Goal: Transaction & Acquisition: Purchase product/service

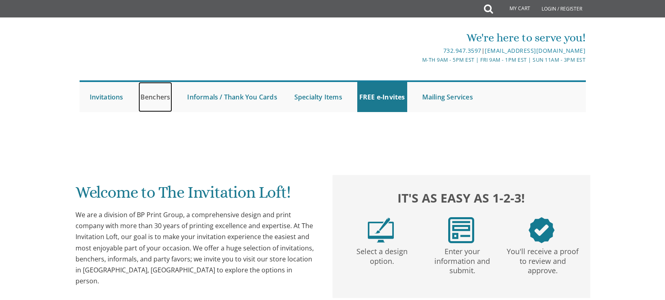
click at [160, 97] on link "Benchers" at bounding box center [156, 97] width 34 height 30
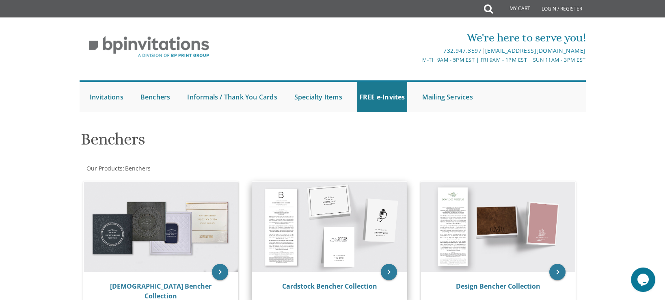
click at [335, 242] on img at bounding box center [329, 227] width 155 height 90
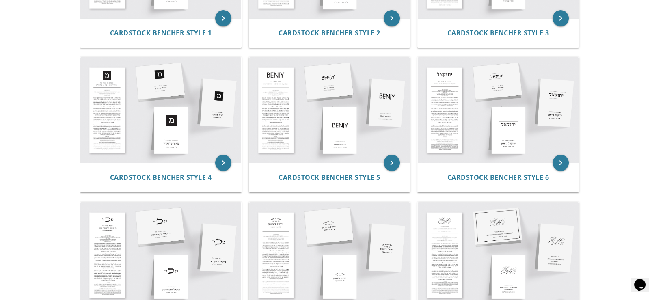
scroll to position [281, 0]
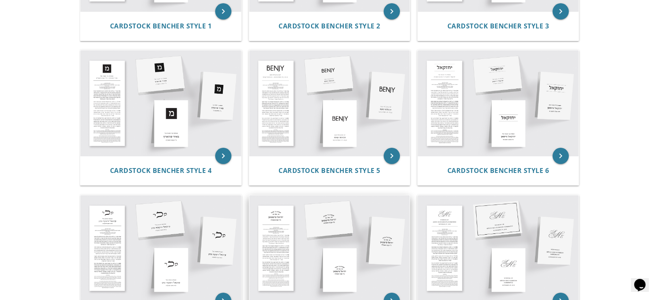
click at [318, 226] on img at bounding box center [329, 248] width 161 height 106
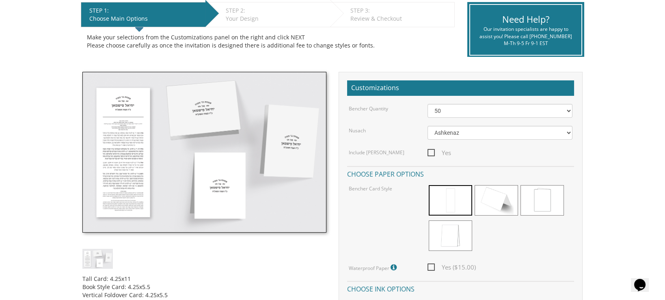
scroll to position [210, 0]
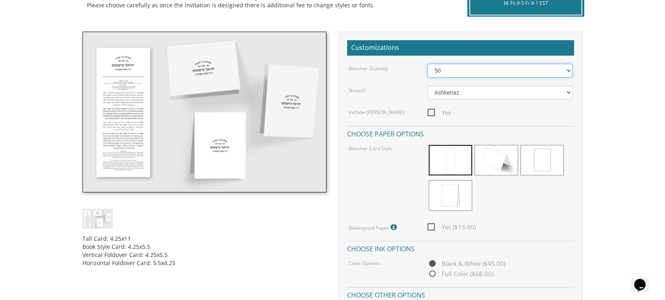
click at [568, 68] on select "50 60 70 80 90 100 125 150 175 200 225 250 275 300 325 350 375 400 425 450 475 …" at bounding box center [500, 71] width 145 height 14
click at [428, 64] on select "50 60 70 80 90 100 125 150 175 200 225 250 275 300 325 350 375 400 425 450 475 …" at bounding box center [500, 71] width 145 height 14
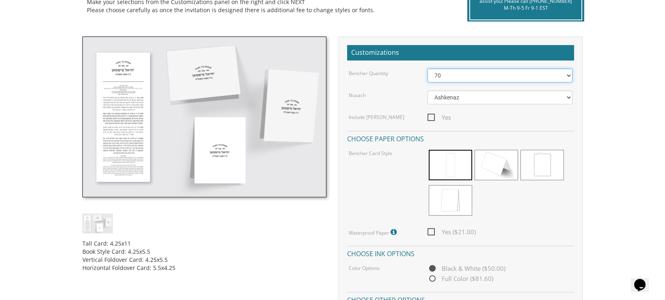
scroll to position [204, 0]
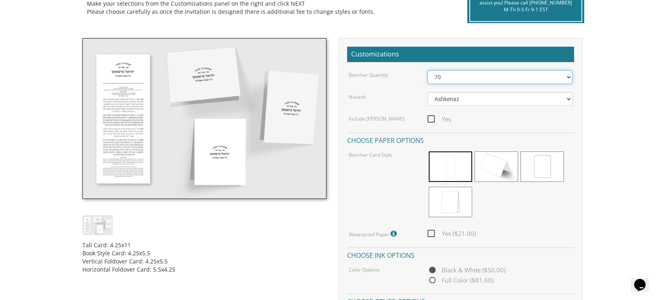
click at [569, 75] on select "50 60 70 80 90 100 125 150 175 200 225 250 275 300 325 350 375 400 425 450 475 …" at bounding box center [500, 77] width 145 height 14
select select "80"
click at [428, 70] on select "50 60 70 80 90 100 125 150 175 200 225 250 275 300 325 350 375 400 425 450 475 …" at bounding box center [500, 77] width 145 height 14
click at [569, 74] on select "50 60 70 80 90 100 125 150 175 200 225 250 275 300 325 350 375 400 425 450 475 …" at bounding box center [500, 77] width 145 height 14
click at [645, 97] on body "My Cart {{shoppingcart.totalQuantityDisplay}} Total: {{shoppingcart.subtotal}} …" at bounding box center [332, 272] width 665 height 953
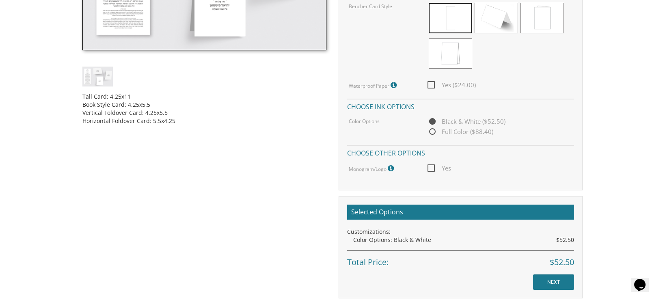
scroll to position [357, 0]
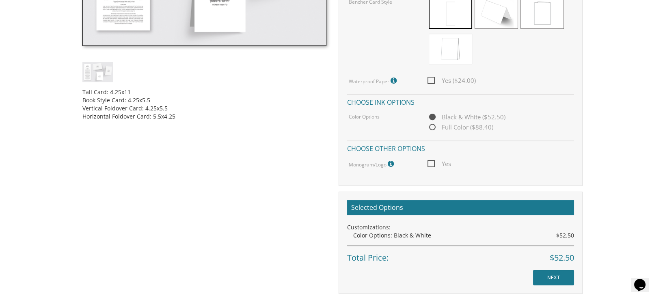
click at [436, 127] on span "Full Color ($88.40)" at bounding box center [461, 127] width 66 height 10
click at [433, 127] on input "Full Color ($88.40)" at bounding box center [430, 127] width 5 height 5
radio input "true"
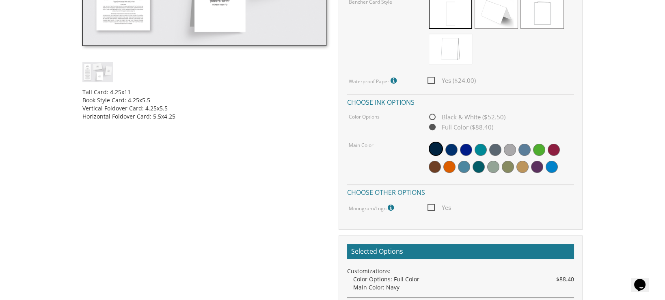
click at [434, 115] on span "Black & White ($52.50)" at bounding box center [467, 117] width 78 height 10
click at [433, 115] on input "Black & White ($52.50)" at bounding box center [430, 117] width 5 height 5
radio input "true"
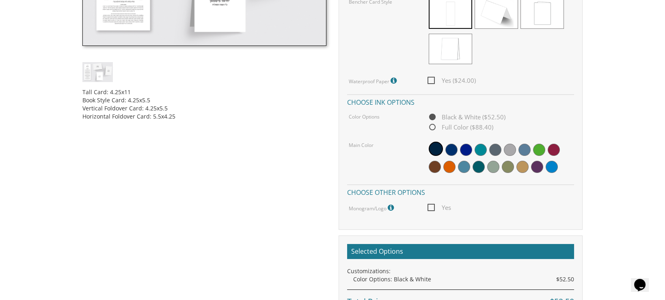
click at [433, 112] on span "Black & White ($52.50)" at bounding box center [467, 117] width 78 height 10
click at [433, 115] on input "Black & White ($52.50)" at bounding box center [430, 117] width 5 height 5
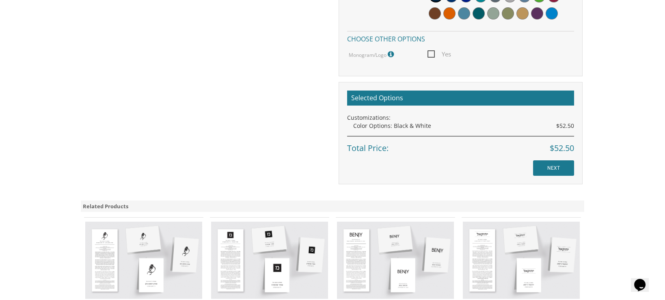
scroll to position [523, 0]
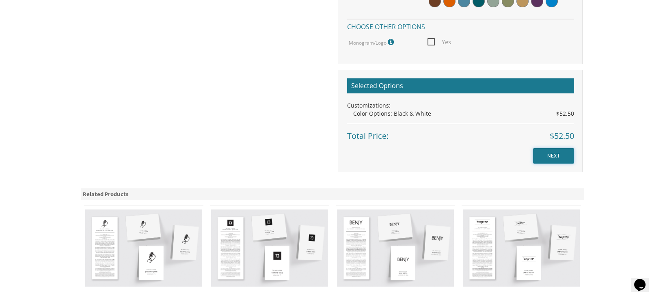
click at [552, 149] on input "NEXT" at bounding box center [553, 155] width 41 height 15
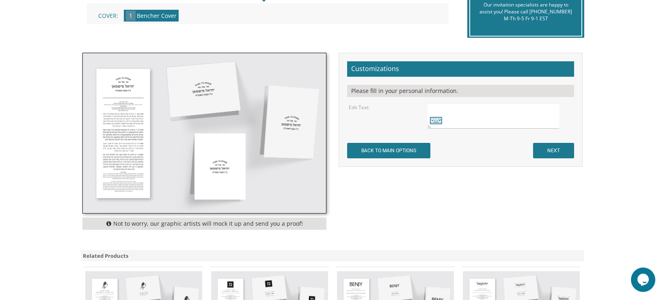
scroll to position [203, 0]
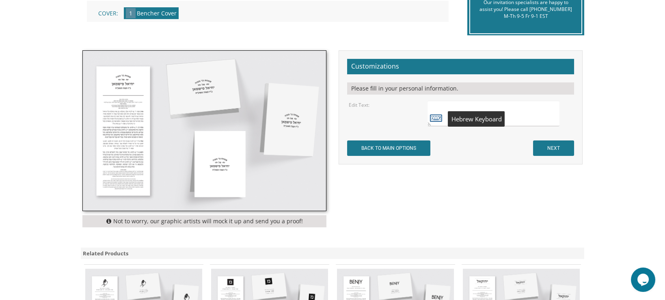
click at [435, 119] on icon at bounding box center [436, 117] width 12 height 11
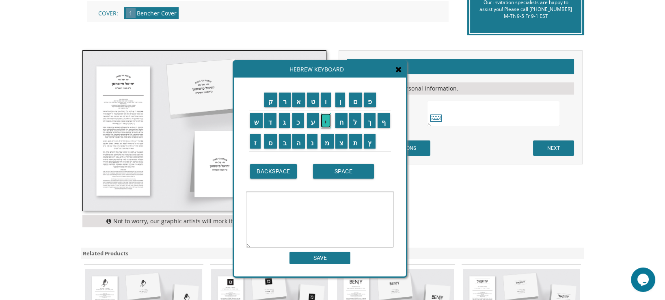
click at [325, 122] on input "י" at bounding box center [326, 120] width 10 height 15
click at [326, 102] on input "ו" at bounding box center [326, 100] width 10 height 15
click at [271, 143] on input "ס" at bounding box center [270, 141] width 13 height 15
click at [386, 125] on input "ף" at bounding box center [384, 120] width 13 height 15
click at [346, 178] on input "SPACE" at bounding box center [343, 171] width 61 height 15
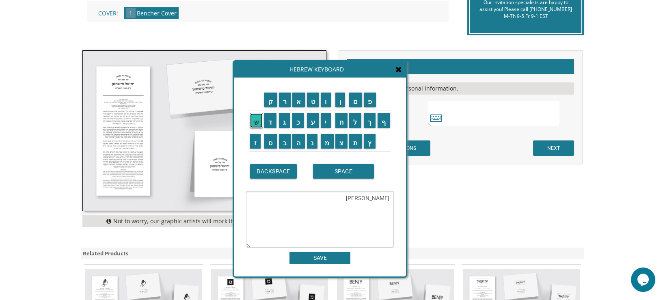
click at [256, 120] on input "ש" at bounding box center [256, 120] width 13 height 15
click at [357, 121] on input "ל" at bounding box center [355, 120] width 12 height 15
click at [323, 98] on input "ו" at bounding box center [326, 100] width 10 height 15
click at [357, 104] on input "ם" at bounding box center [355, 100] width 13 height 15
click at [338, 169] on input "SPACE" at bounding box center [343, 171] width 61 height 15
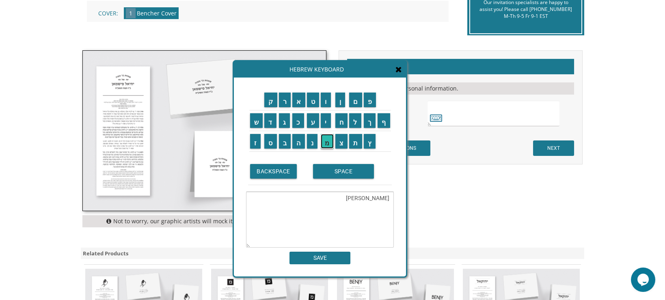
click at [329, 139] on input "מ" at bounding box center [327, 141] width 13 height 15
click at [282, 102] on input "ר" at bounding box center [285, 100] width 12 height 15
click at [284, 121] on input "ג" at bounding box center [284, 120] width 11 height 15
click at [359, 122] on input "ל" at bounding box center [355, 120] width 12 height 15
click at [324, 120] on input "י" at bounding box center [326, 120] width 10 height 15
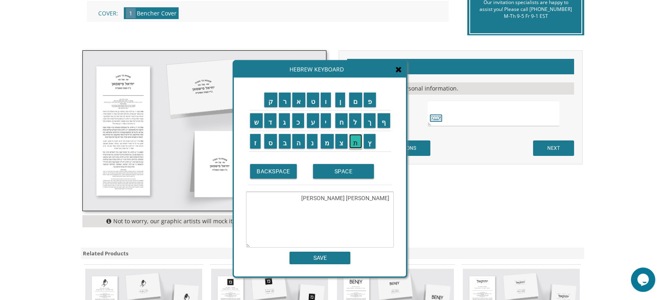
click at [357, 141] on input "ת" at bounding box center [355, 141] width 13 height 15
type textarea "יוסף שלום מרגלית"
click at [321, 256] on input "SAVE" at bounding box center [320, 258] width 61 height 13
type textarea "יוסף שלום מרגלית"
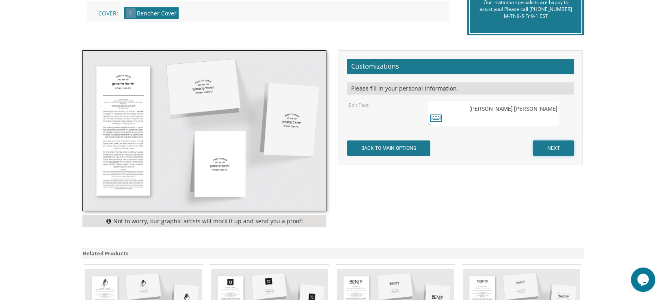
click at [557, 151] on input "NEXT" at bounding box center [553, 148] width 41 height 15
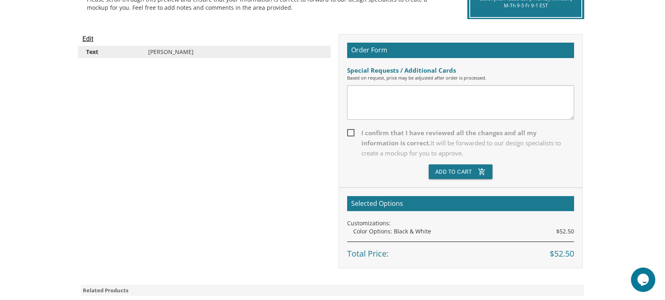
scroll to position [210, 0]
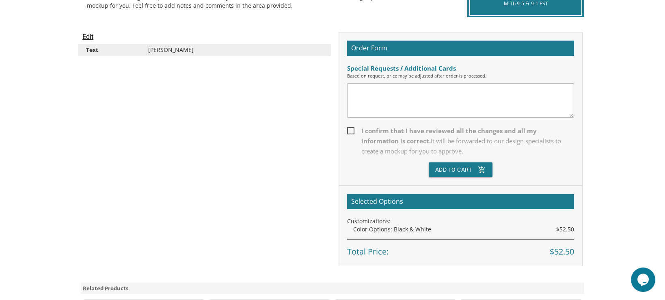
click at [351, 126] on span "I confirm that I have reviewed all the changes and all my information is correc…" at bounding box center [460, 141] width 227 height 30
click at [351, 128] on input "I confirm that I have reviewed all the changes and all my information is correc…" at bounding box center [349, 130] width 5 height 5
checkbox input "true"
click at [464, 168] on button "Add To Cart add_shopping_cart" at bounding box center [461, 169] width 64 height 15
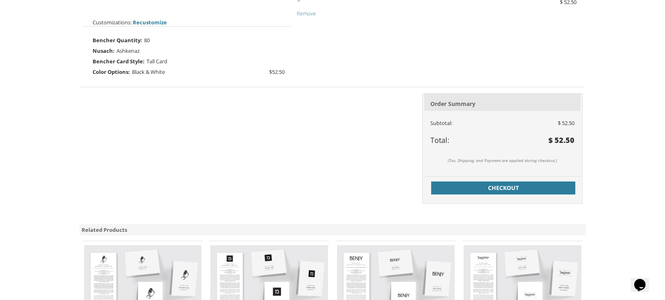
scroll to position [259, 0]
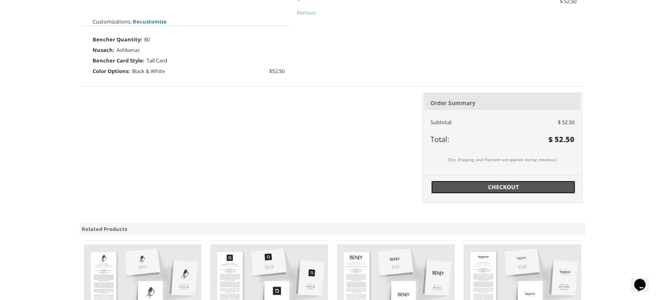
drag, startPoint x: 503, startPoint y: 184, endPoint x: 507, endPoint y: 184, distance: 4.1
click at [503, 184] on span "Checkout" at bounding box center [503, 187] width 135 height 8
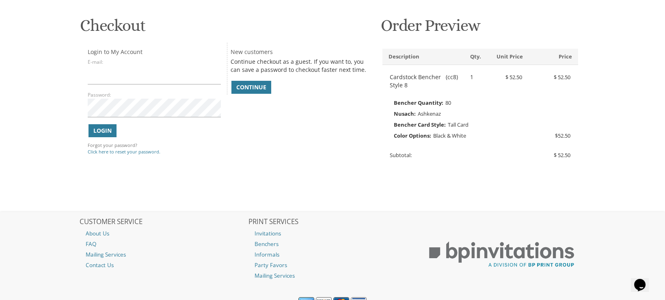
scroll to position [117, 0]
click at [249, 86] on span "Continue" at bounding box center [251, 87] width 30 height 8
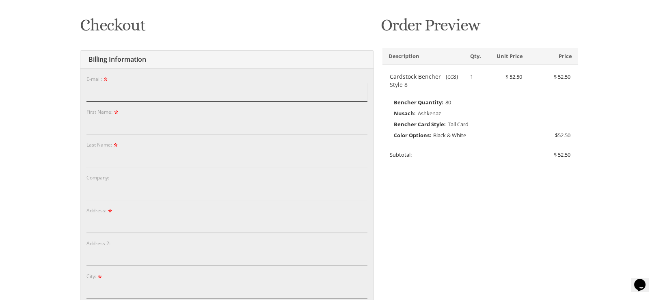
click at [176, 95] on input "E-mail:" at bounding box center [227, 92] width 281 height 19
type input "[EMAIL_ADDRESS][DOMAIN_NAME]"
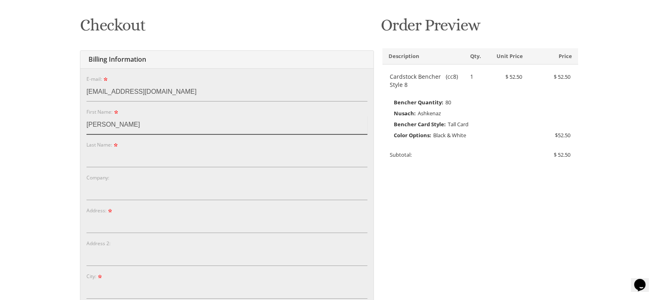
type input "[PERSON_NAME]"
type input "Margulies"
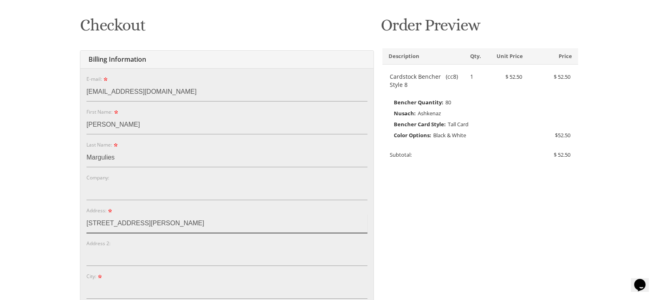
type input "[STREET_ADDRESS][PERSON_NAME]"
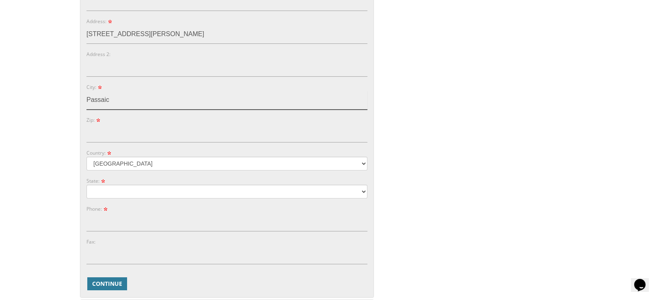
scroll to position [322, 0]
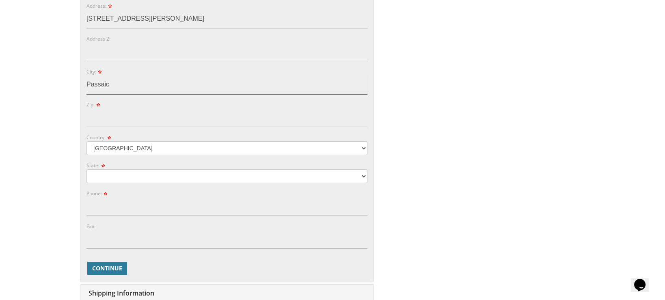
type input "Passaic"
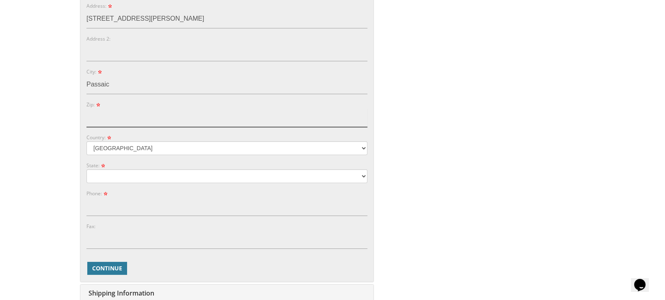
click at [130, 117] on input "Zip:" at bounding box center [227, 117] width 281 height 19
drag, startPoint x: 97, startPoint y: 116, endPoint x: 81, endPoint y: 117, distance: 15.5
click at [81, 117] on div "E-mail: [EMAIL_ADDRESS][DOMAIN_NAME] Password: Password Confirm: First Name: [P…" at bounding box center [226, 73] width 293 height 418
type input "07055"
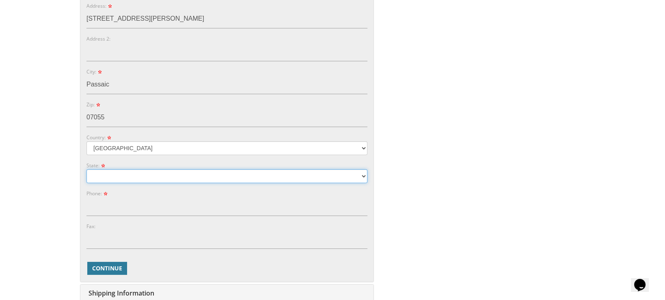
click at [364, 173] on select "[US_STATE] [US_STATE] [US_STATE]" at bounding box center [227, 176] width 281 height 14
select select "NJ"
click at [87, 169] on select "Alabama Alaska Guam" at bounding box center [227, 176] width 281 height 14
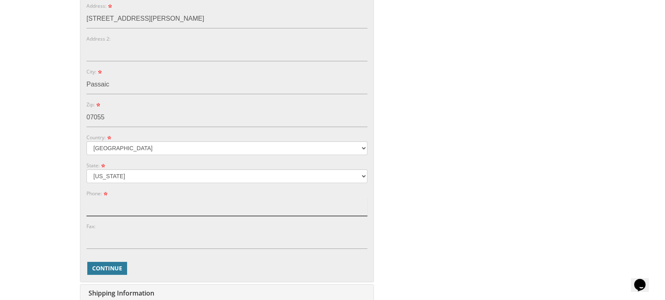
click at [108, 206] on input "Phone:" at bounding box center [227, 206] width 281 height 19
type input "9736006456"
click at [103, 270] on span "Continue" at bounding box center [107, 268] width 30 height 8
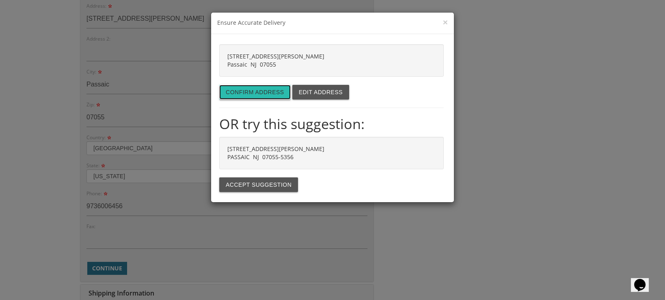
click at [247, 91] on button "Confirm address" at bounding box center [254, 92] width 71 height 15
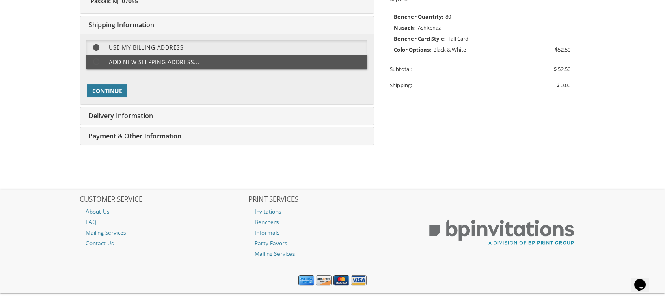
scroll to position [203, 0]
click at [104, 93] on span "Continue" at bounding box center [107, 91] width 30 height 8
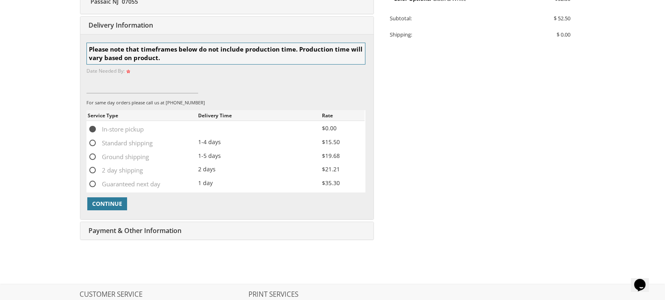
scroll to position [254, 0]
click at [95, 138] on span "Standard shipping" at bounding box center [120, 142] width 65 height 10
click at [93, 139] on input "Standard shipping" at bounding box center [90, 141] width 5 height 5
radio input "true"
click at [110, 201] on span "Continue" at bounding box center [107, 203] width 30 height 8
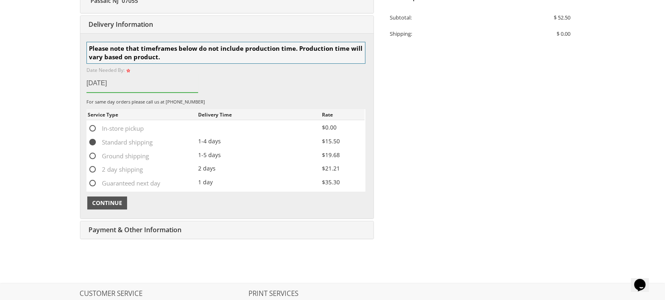
type input "Oct 19"
click at [104, 203] on span "Continue" at bounding box center [107, 203] width 30 height 8
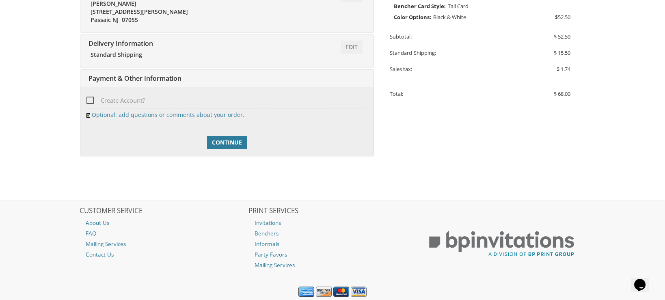
scroll to position [261, 0]
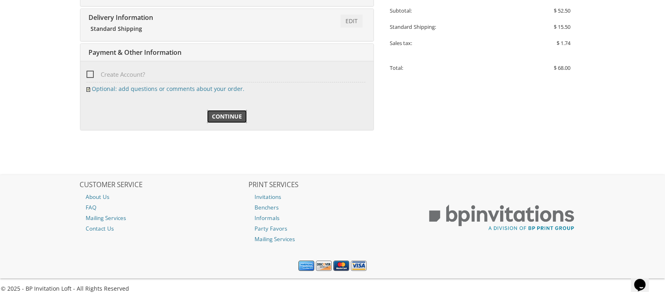
click at [225, 115] on span "Continue" at bounding box center [227, 117] width 30 height 8
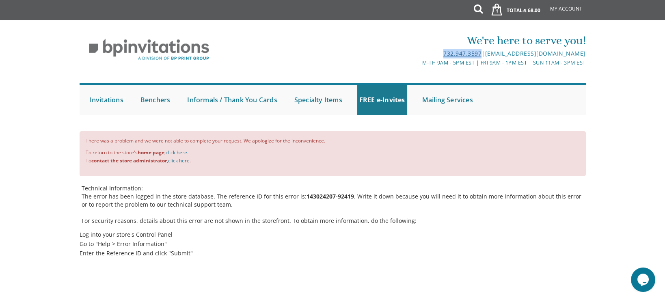
drag, startPoint x: 477, startPoint y: 51, endPoint x: 440, endPoint y: 54, distance: 37.5
click at [440, 54] on div "732.947.3597 | [EMAIL_ADDRESS][DOMAIN_NAME]" at bounding box center [417, 54] width 337 height 10
